Goal: Answer question/provide support

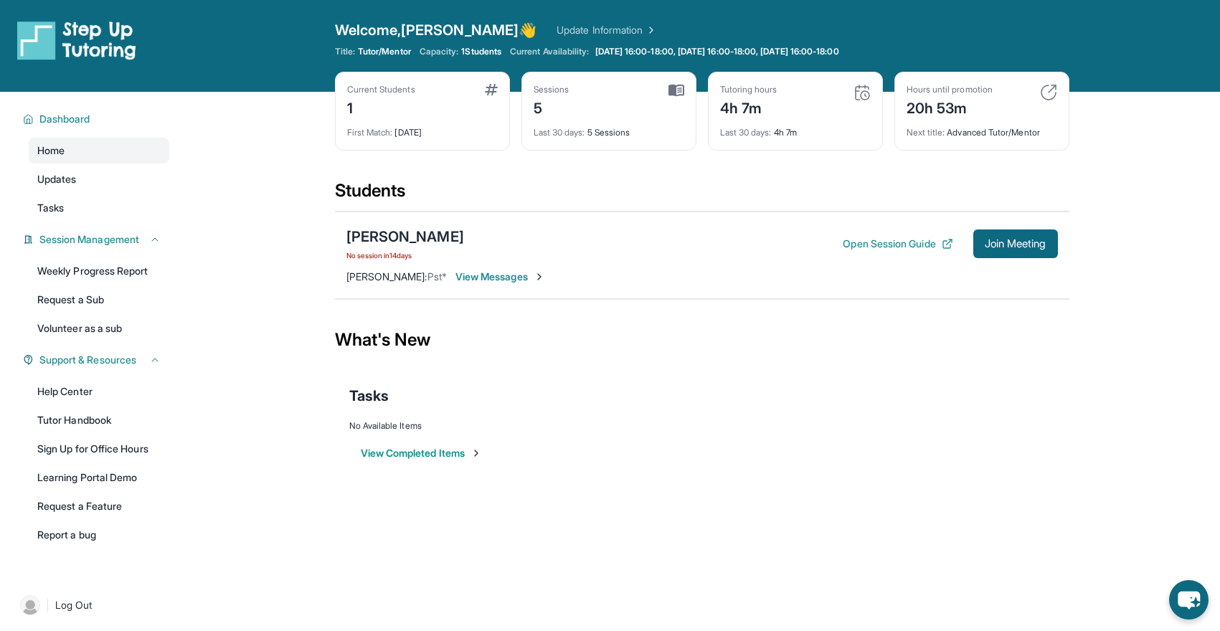
click at [508, 276] on span "View Messages" at bounding box center [501, 277] width 90 height 14
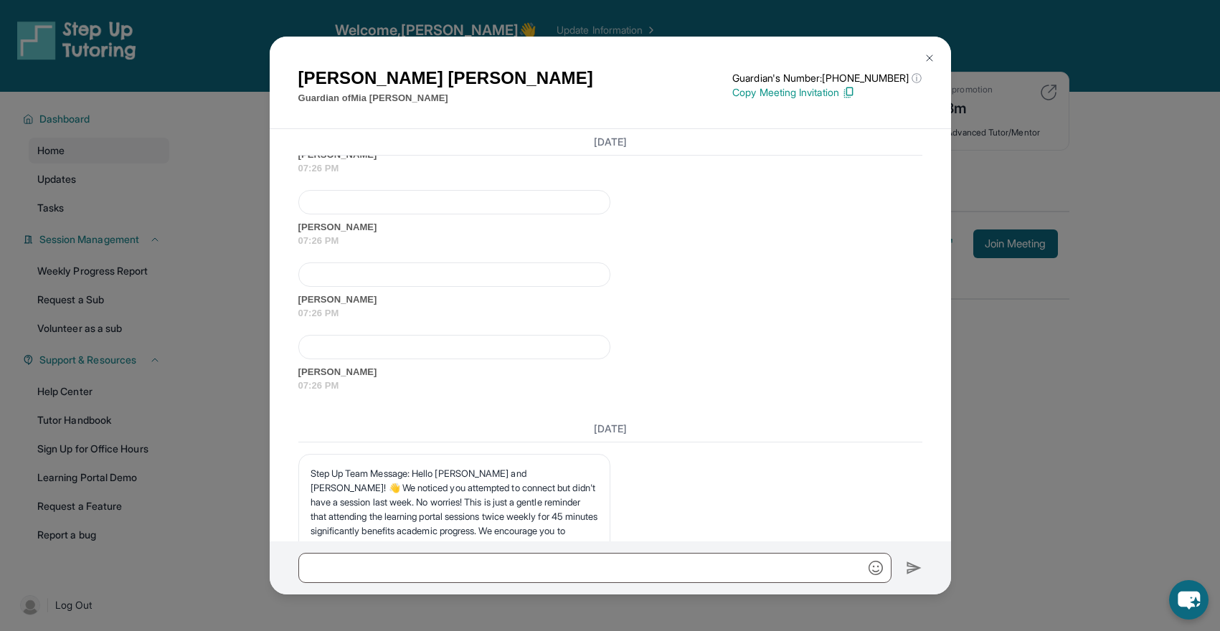
scroll to position [6390, 0]
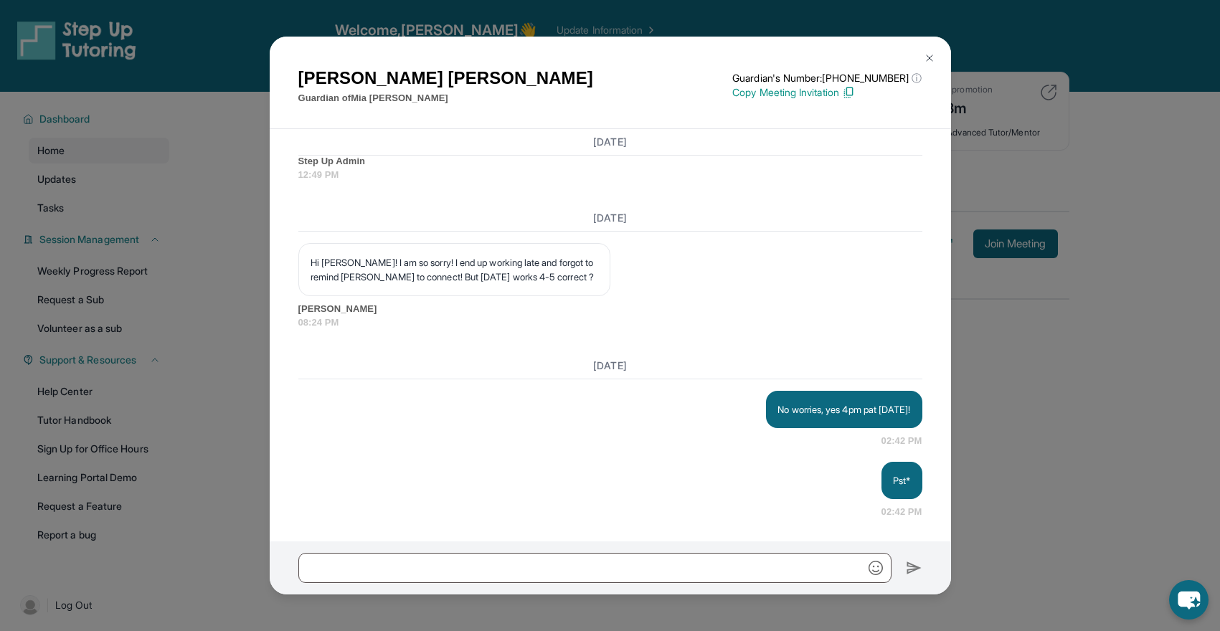
click at [930, 54] on img at bounding box center [929, 57] width 11 height 11
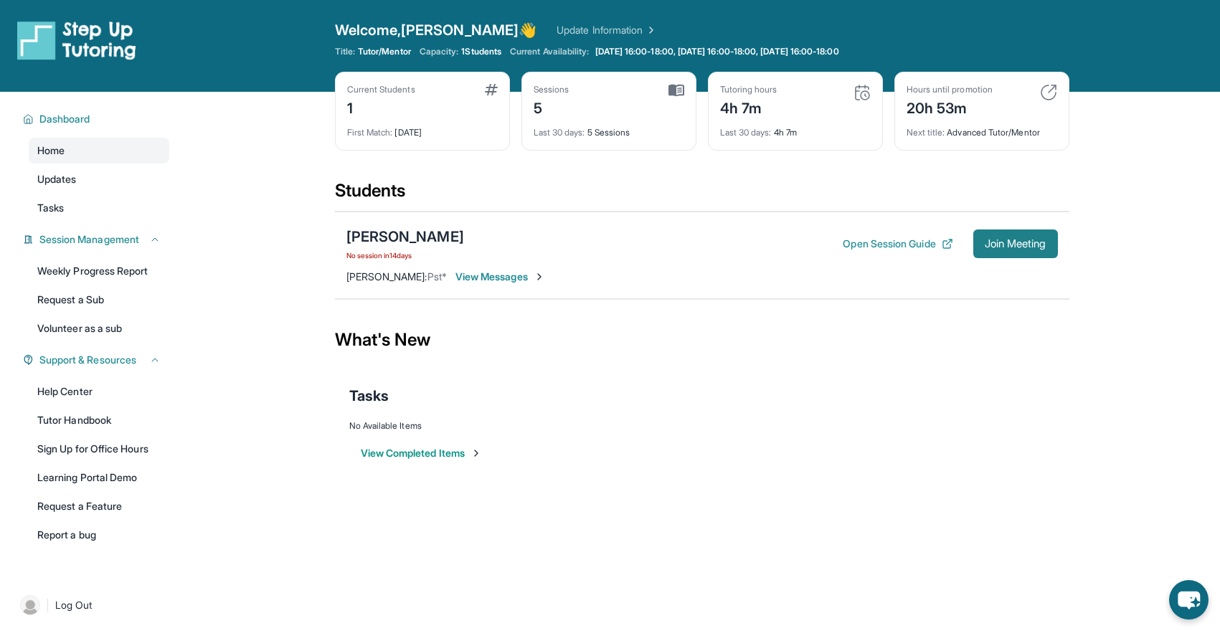
click at [1013, 245] on span "Join Meeting" at bounding box center [1016, 244] width 62 height 9
click at [501, 280] on span "View Messages" at bounding box center [501, 277] width 90 height 14
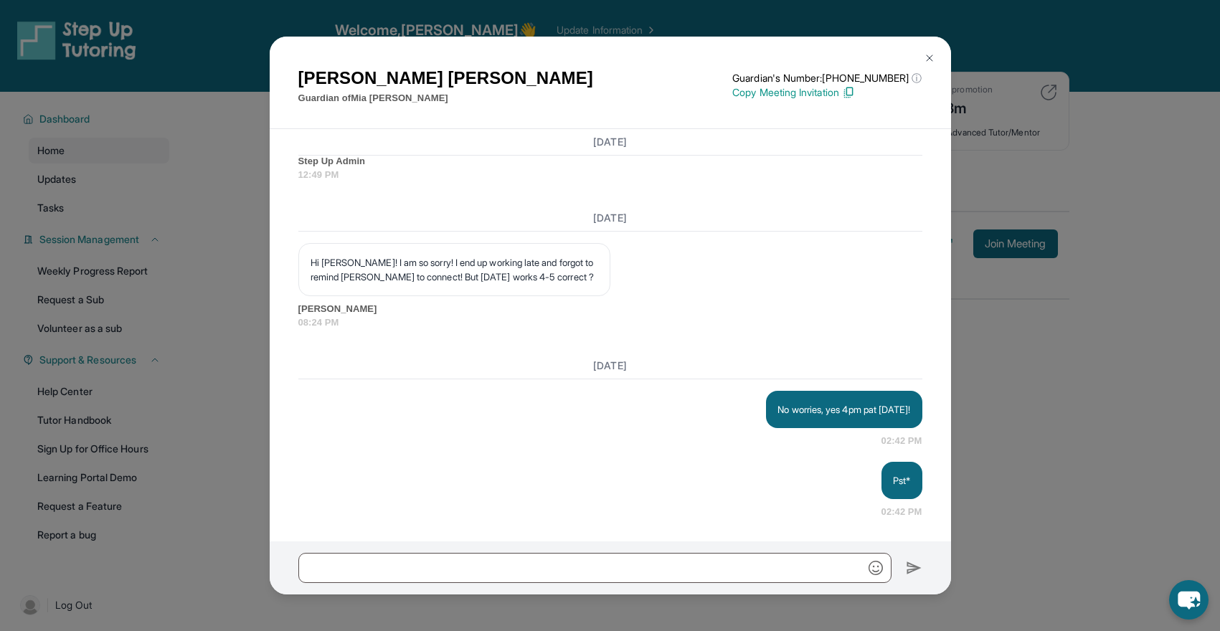
click at [930, 55] on img at bounding box center [929, 57] width 11 height 11
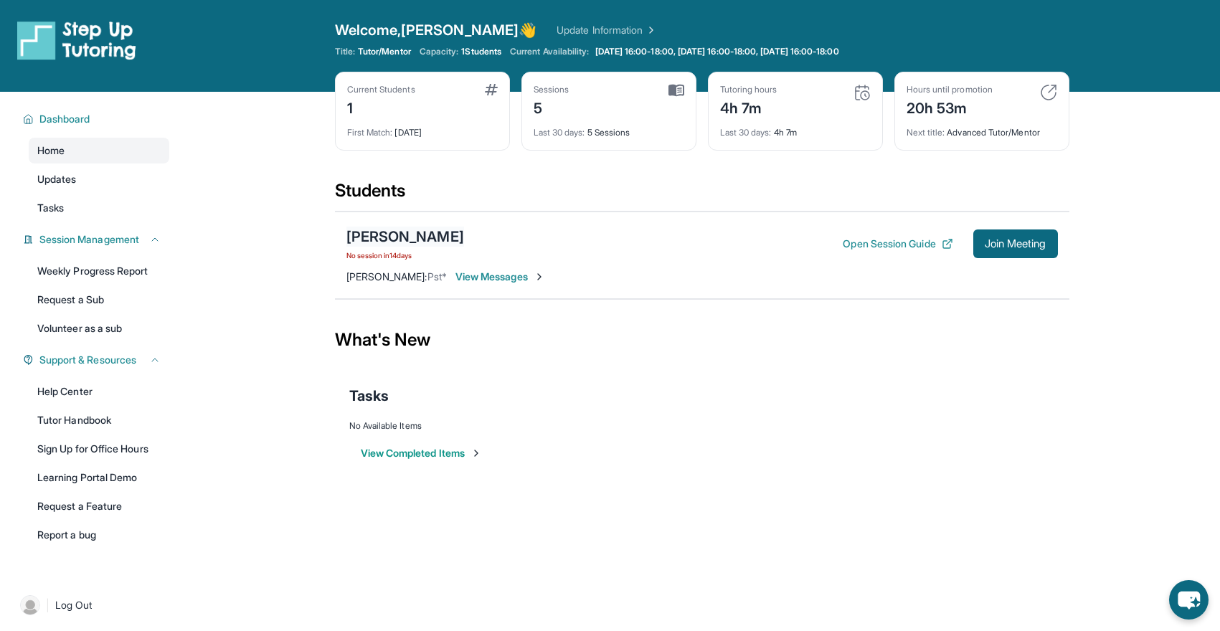
click at [410, 238] on div "[PERSON_NAME]" at bounding box center [405, 237] width 118 height 20
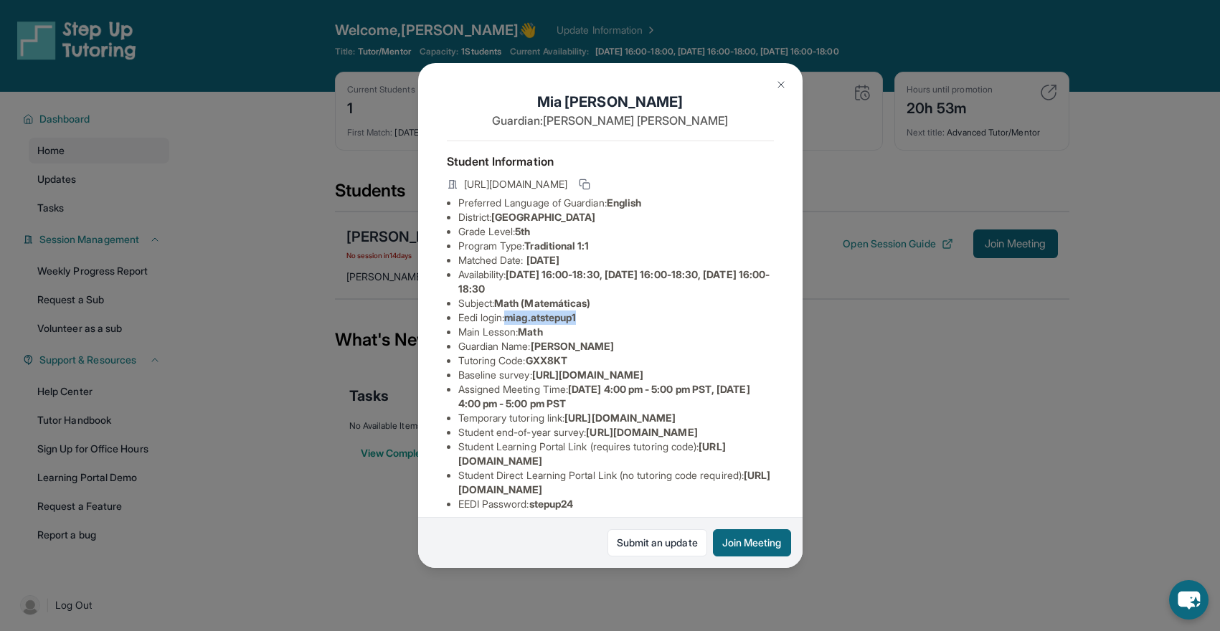
drag, startPoint x: 598, startPoint y: 321, endPoint x: 513, endPoint y: 319, distance: 84.7
click at [513, 320] on li "Eedi login : miag.atstepup1" at bounding box center [616, 318] width 316 height 14
copy span "miag.atstepup1"
click at [615, 313] on li "Eedi login : miag.atstepup1" at bounding box center [616, 318] width 316 height 14
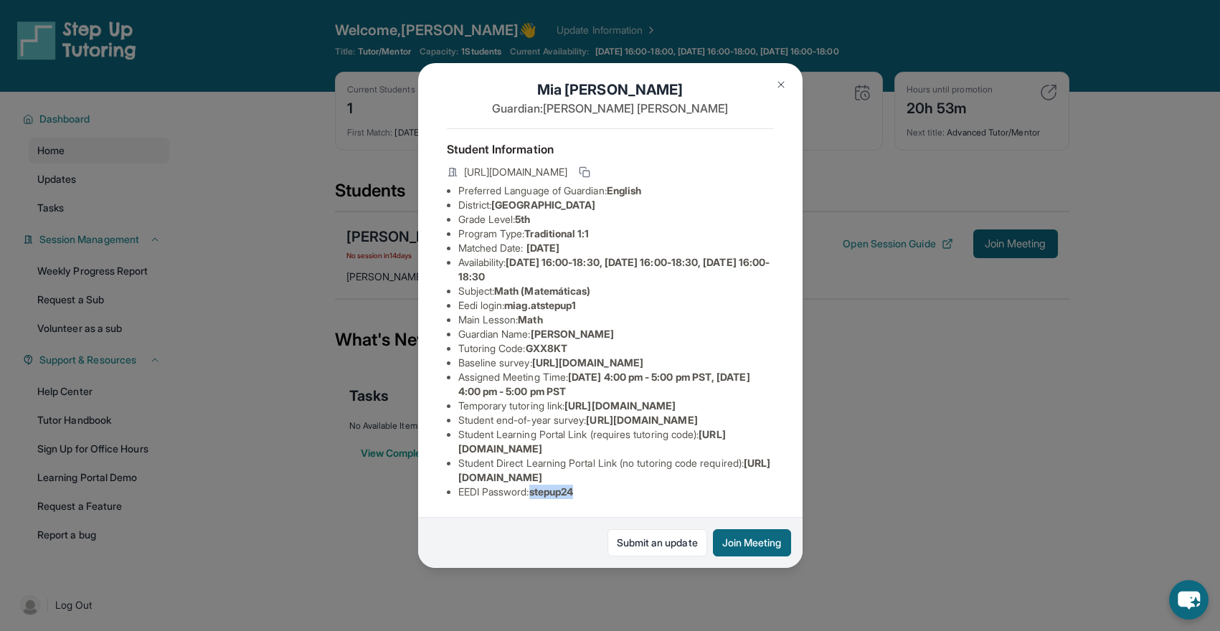
drag, startPoint x: 586, startPoint y: 493, endPoint x: 536, endPoint y: 493, distance: 50.2
click at [536, 494] on li "EEDI Password : stepup24" at bounding box center [616, 492] width 316 height 14
copy span "stepup24"
